Goal: Information Seeking & Learning: Learn about a topic

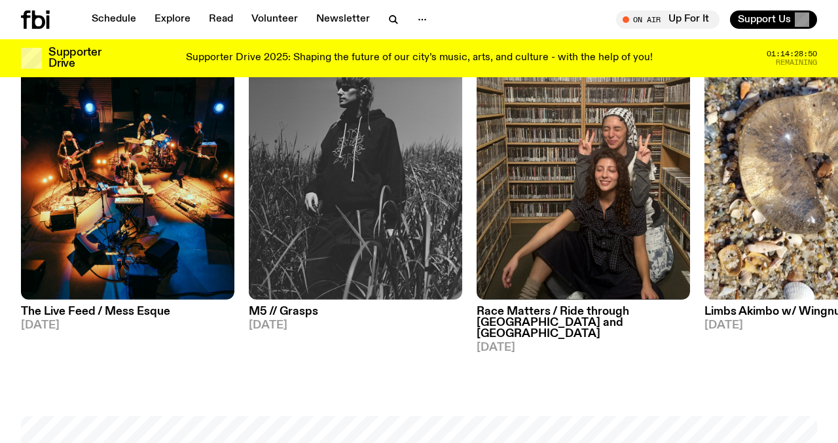
scroll to position [649, 0]
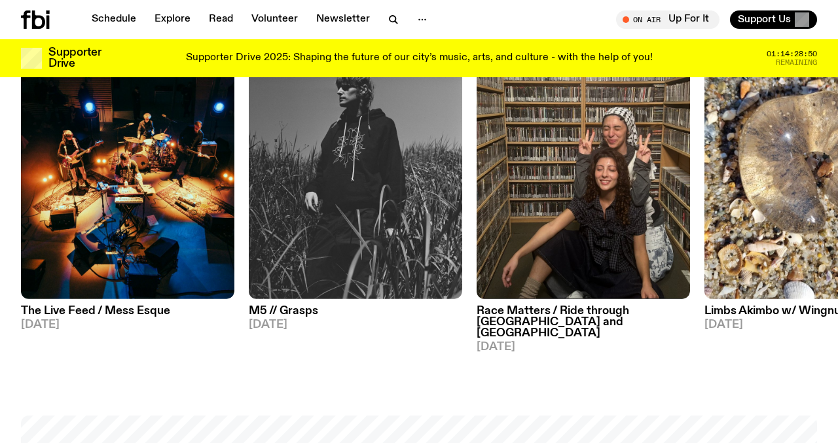
click at [489, 178] on img at bounding box center [582, 156] width 213 height 285
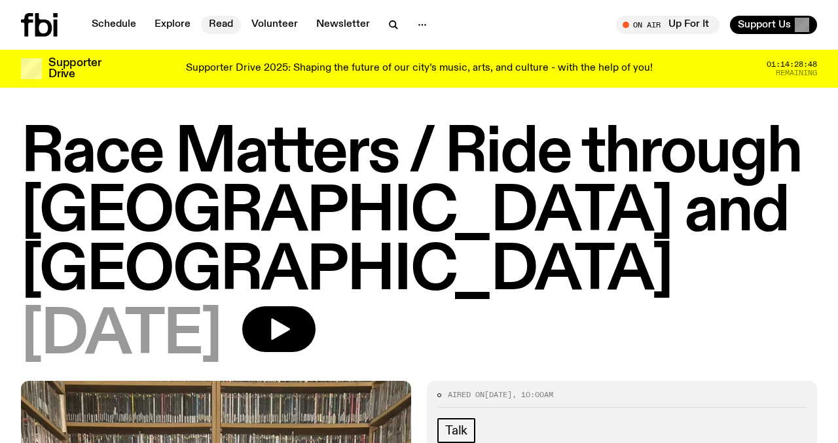
click at [216, 24] on link "Read" at bounding box center [221, 25] width 40 height 18
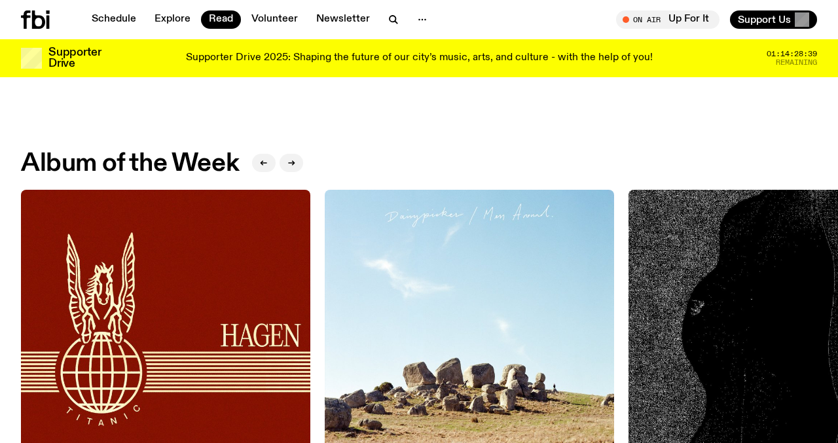
scroll to position [498, 0]
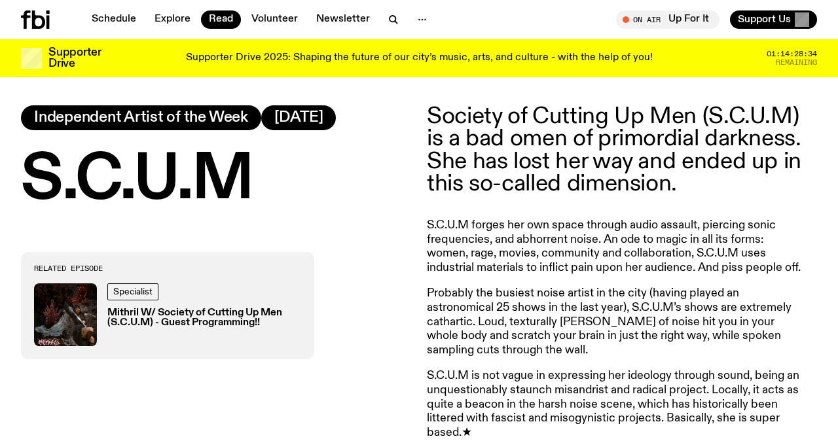
scroll to position [496, 0]
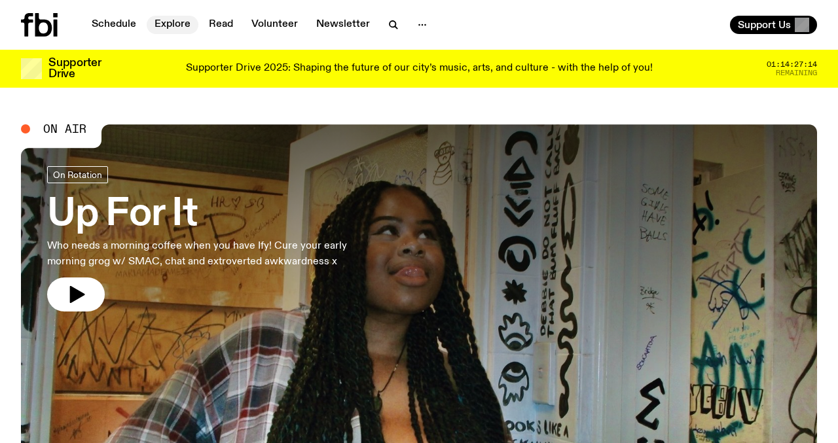
click at [187, 26] on link "Explore" at bounding box center [173, 25] width 52 height 18
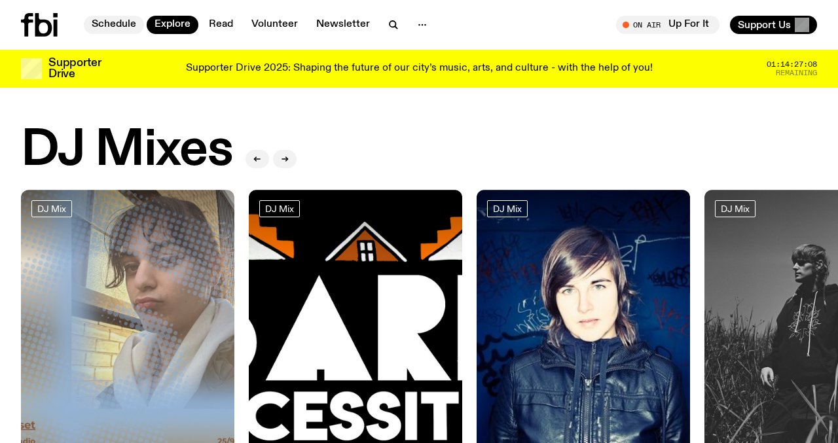
click at [127, 24] on link "Schedule" at bounding box center [114, 25] width 60 height 18
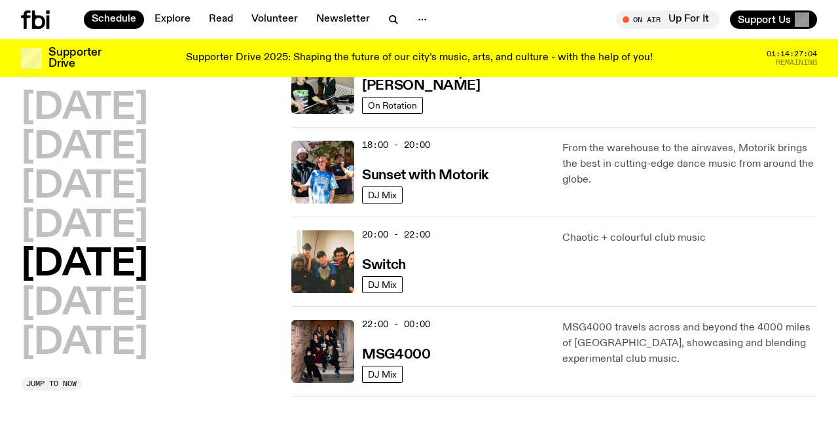
scroll to position [526, 0]
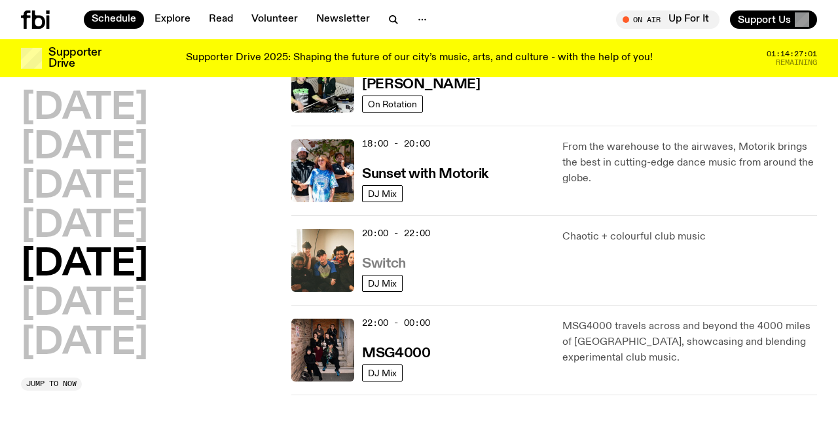
click at [398, 264] on h3 "Switch" at bounding box center [383, 264] width 43 height 14
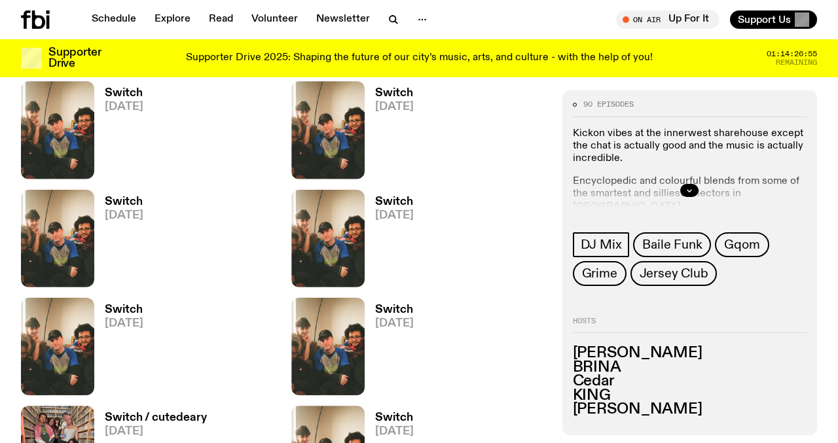
scroll to position [603, 0]
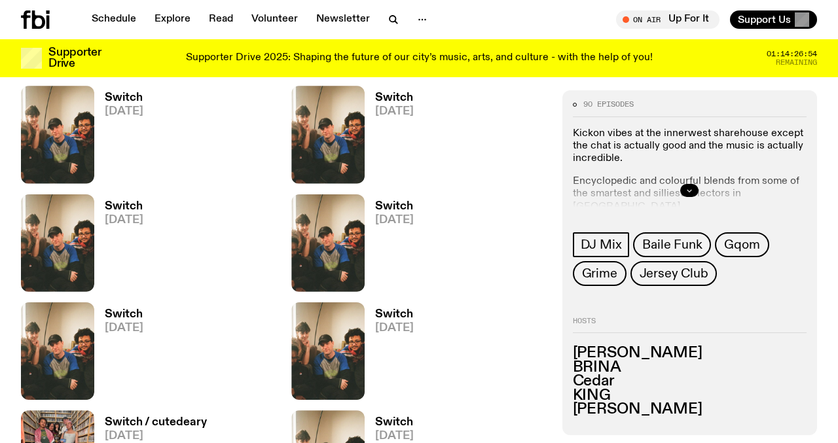
click at [688, 187] on icon "button" at bounding box center [689, 191] width 8 height 8
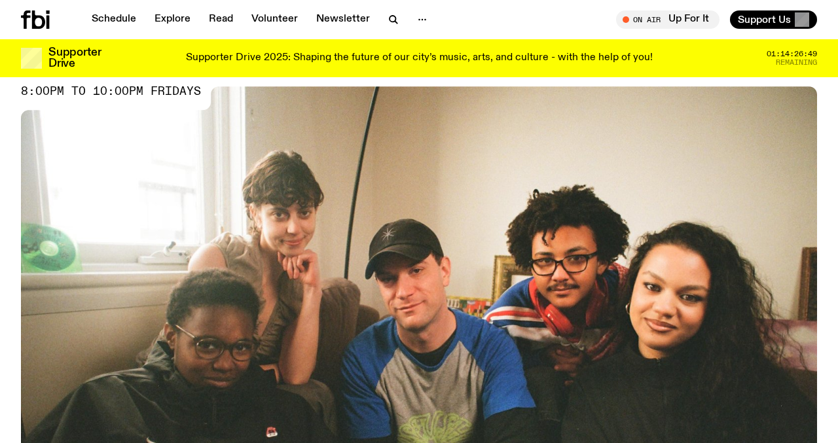
scroll to position [101, 0]
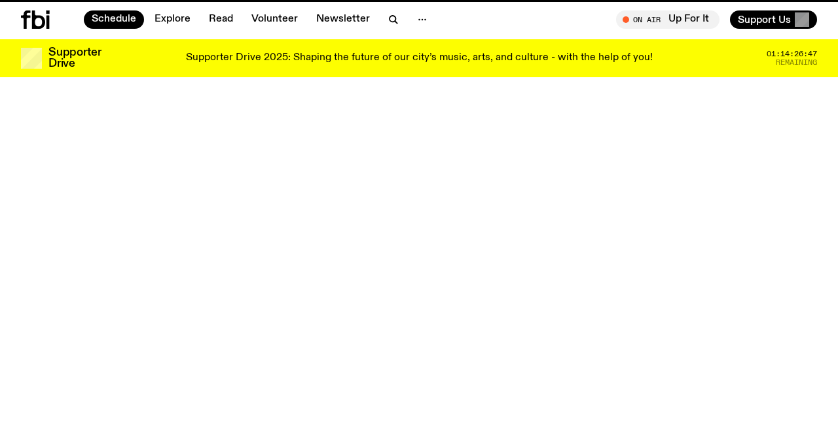
scroll to position [526, 0]
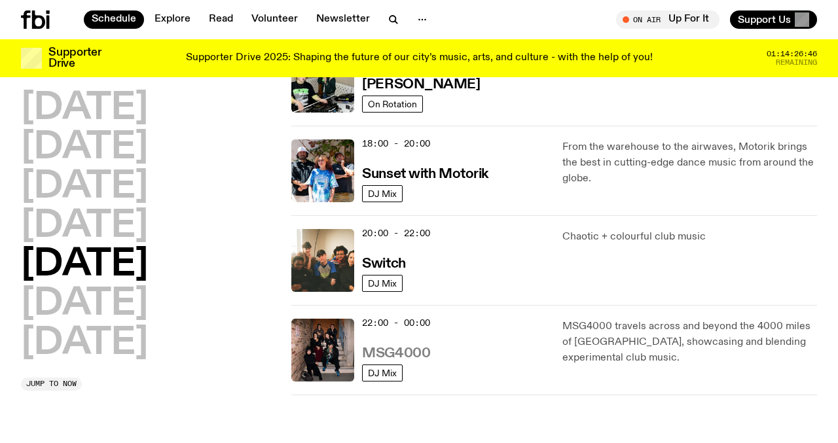
click at [408, 355] on h3 "MSG4000" at bounding box center [396, 354] width 68 height 14
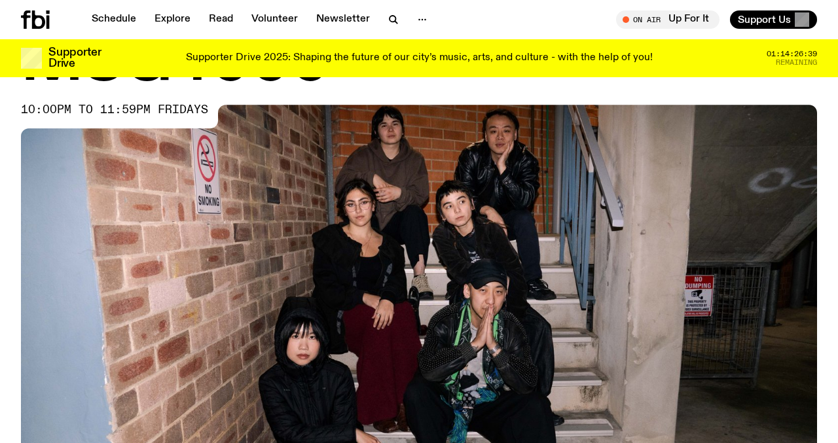
scroll to position [60, 0]
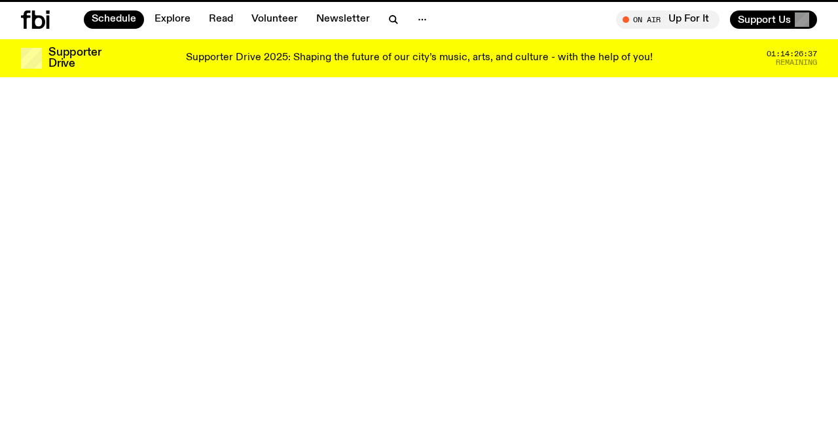
scroll to position [526, 0]
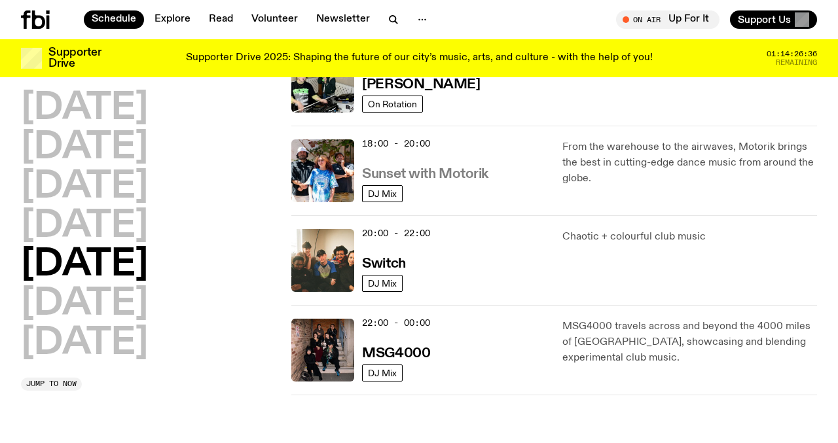
click at [389, 169] on h3 "Sunset with Motorik" at bounding box center [425, 175] width 126 height 14
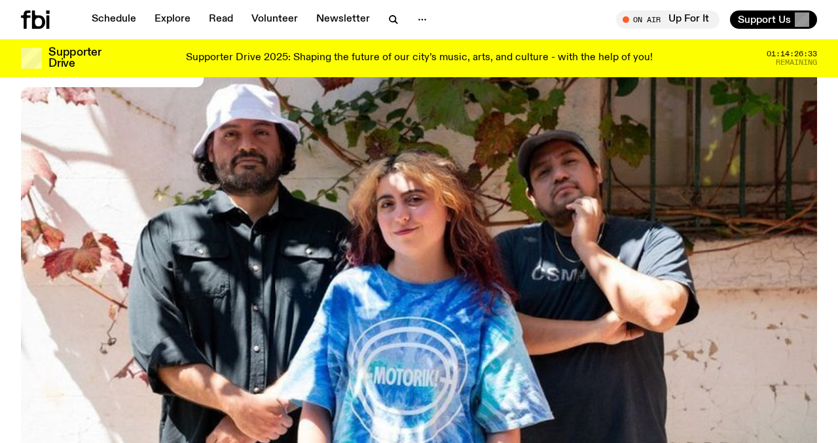
scroll to position [120, 0]
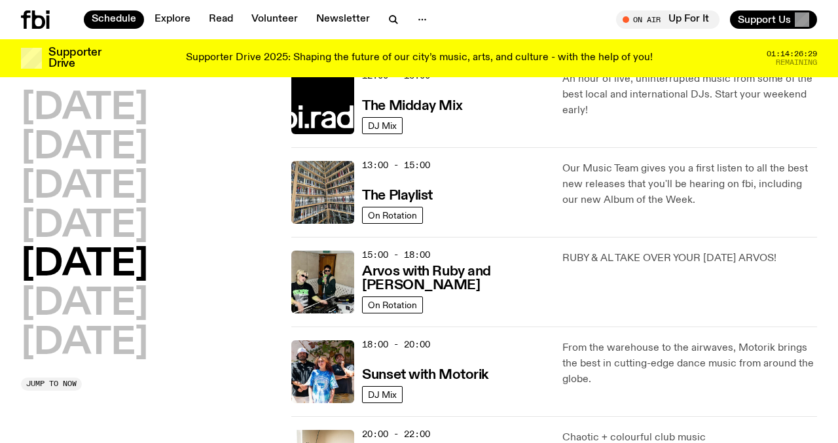
scroll to position [326, 0]
click at [432, 208] on div "13:00 - 15:00 The Playlist" at bounding box center [454, 191] width 184 height 63
click at [428, 188] on h3 "The Playlist" at bounding box center [397, 195] width 71 height 14
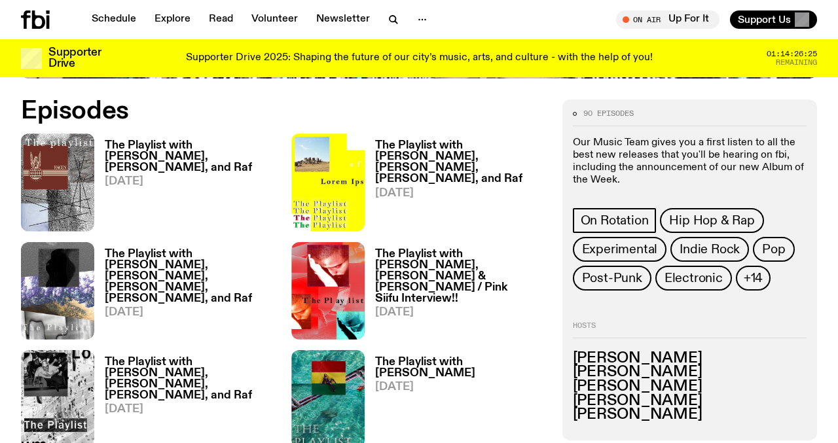
scroll to position [551, 0]
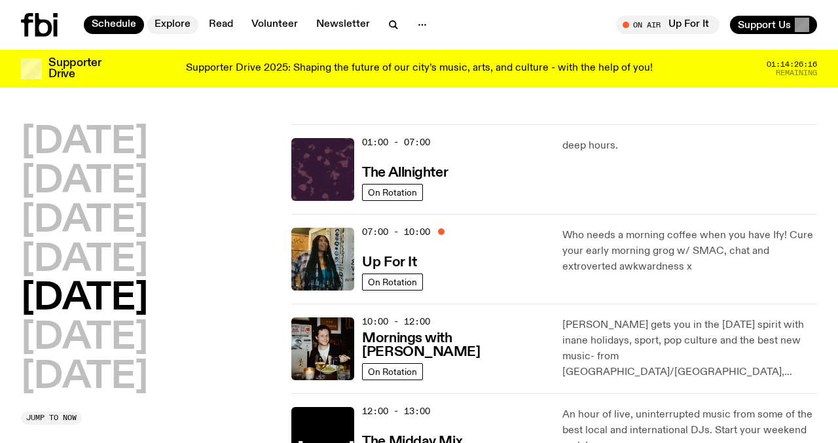
click at [181, 27] on link "Explore" at bounding box center [173, 25] width 52 height 18
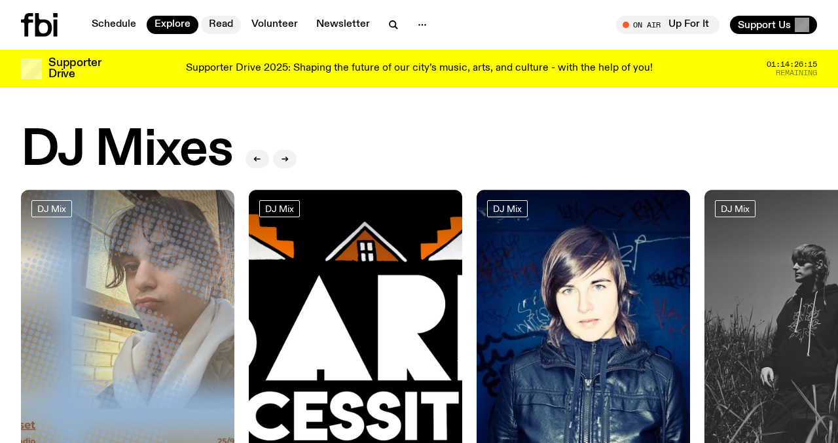
click at [212, 33] on link "Read" at bounding box center [221, 25] width 40 height 18
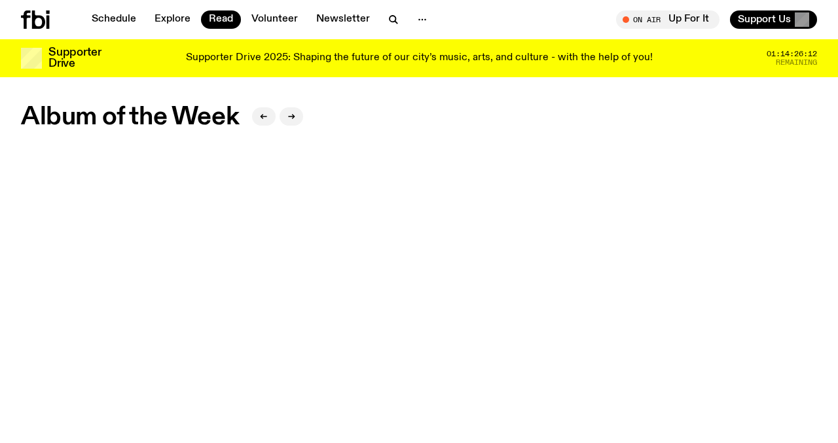
scroll to position [550, 0]
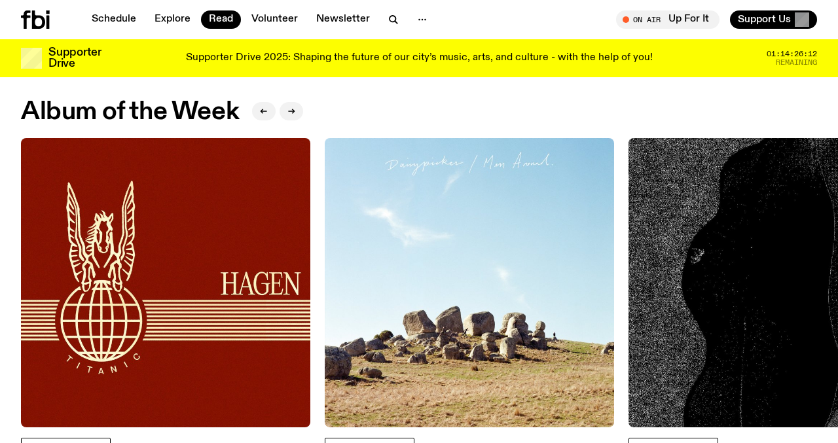
click at [176, 233] on img at bounding box center [165, 282] width 289 height 289
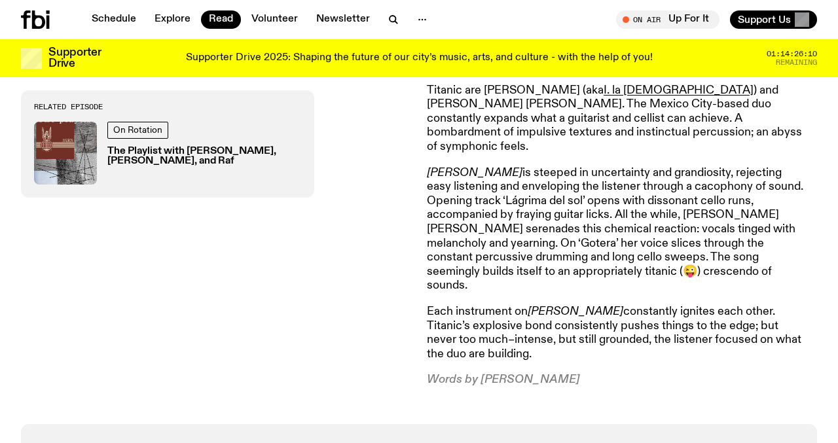
scroll to position [524, 0]
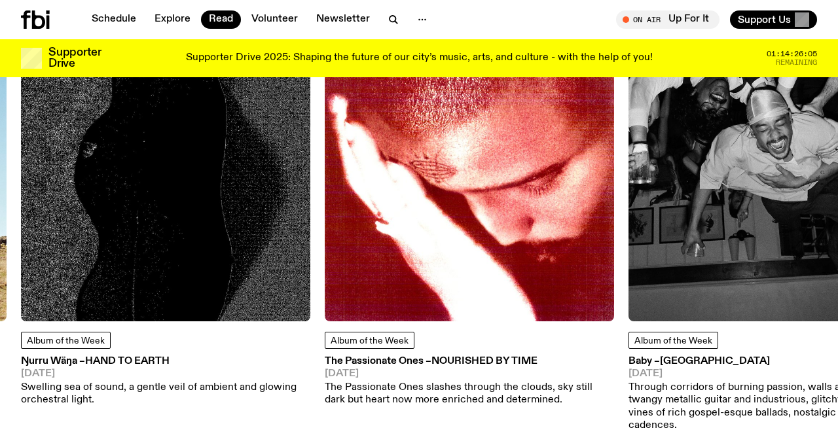
scroll to position [679, 0]
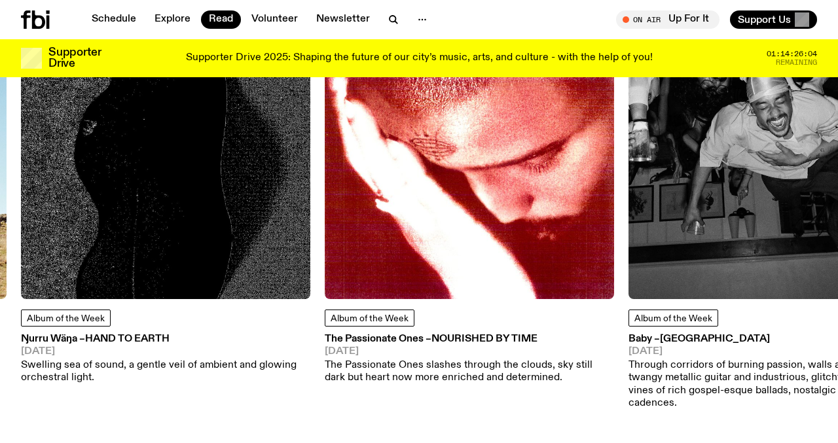
click at [438, 132] on img at bounding box center [469, 154] width 289 height 289
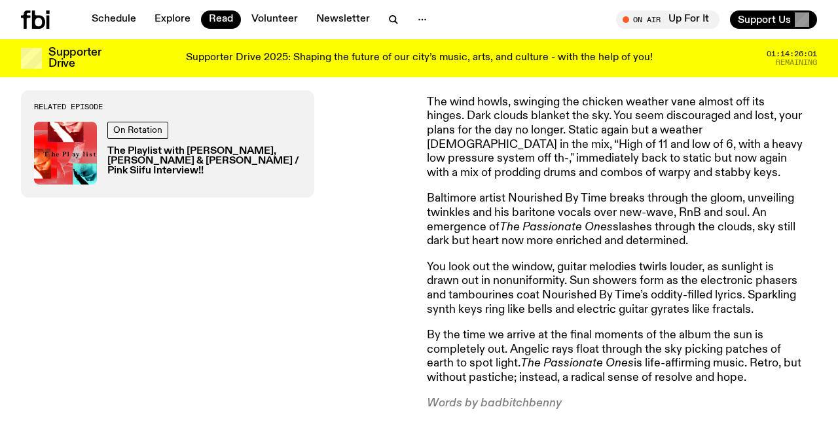
scroll to position [537, 0]
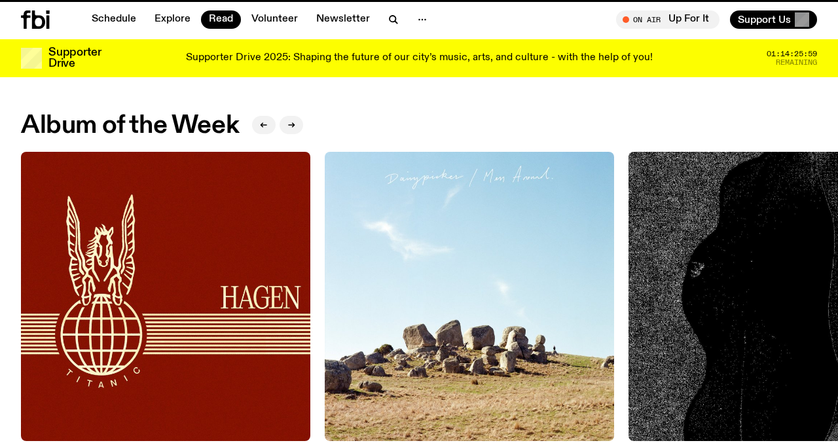
scroll to position [679, 0]
